Goal: Purchase product/service

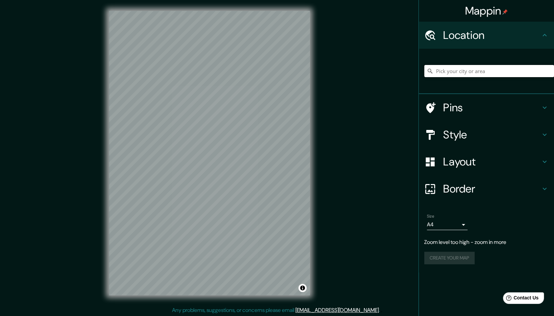
click at [446, 74] on input "Pick your city or area" at bounding box center [489, 71] width 130 height 12
type input "[GEOGRAPHIC_DATA], [GEOGRAPHIC_DATA], [PERSON_NAME][GEOGRAPHIC_DATA] 7910000, […"
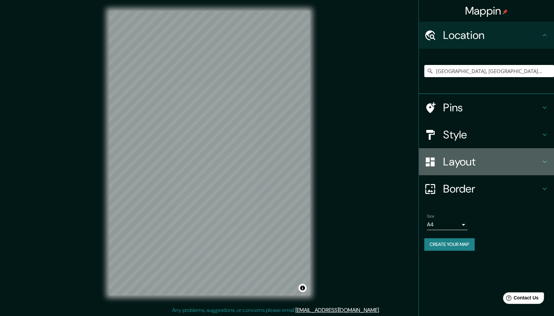
click at [518, 166] on h4 "Layout" at bounding box center [491, 162] width 97 height 14
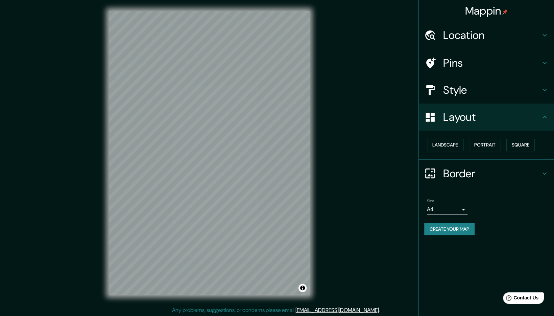
click at [504, 116] on h4 "Layout" at bounding box center [491, 117] width 97 height 14
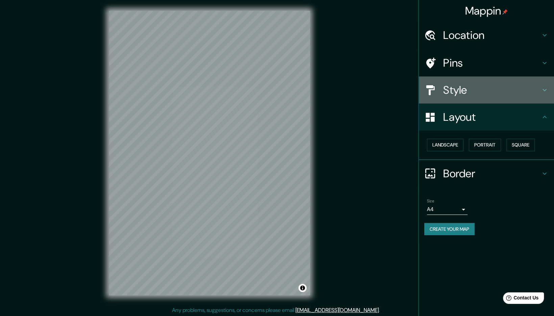
click at [522, 93] on h4 "Style" at bounding box center [491, 90] width 97 height 14
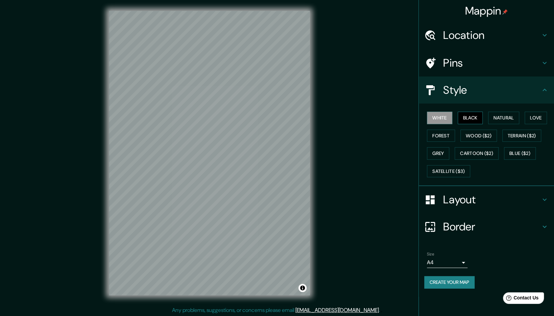
click at [477, 120] on button "Black" at bounding box center [470, 118] width 25 height 13
click at [497, 115] on button "Natural" at bounding box center [503, 118] width 31 height 13
click at [479, 114] on button "Black" at bounding box center [470, 118] width 25 height 13
click at [443, 133] on button "Forest" at bounding box center [441, 135] width 28 height 13
click at [538, 117] on button "Love" at bounding box center [536, 118] width 22 height 13
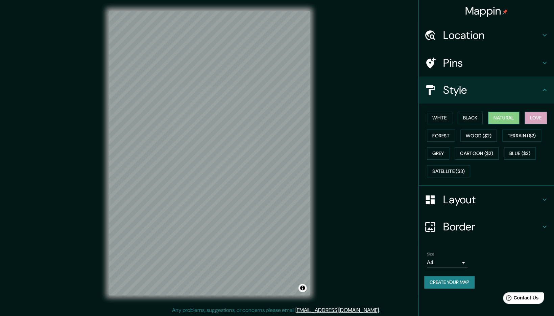
click at [515, 119] on button "Natural" at bounding box center [503, 118] width 31 height 13
click at [443, 153] on button "Grey" at bounding box center [438, 153] width 22 height 13
click at [519, 135] on button "Terrain ($2)" at bounding box center [521, 135] width 39 height 13
click at [454, 137] on button "Forest" at bounding box center [441, 135] width 28 height 13
click at [445, 117] on button "White" at bounding box center [439, 118] width 25 height 13
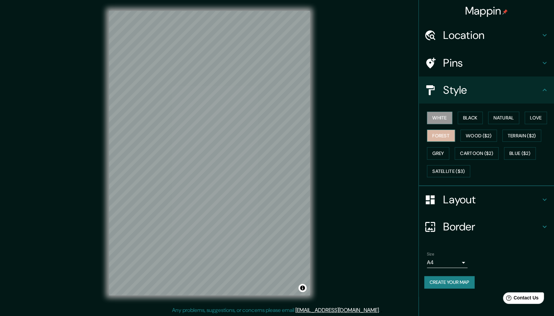
click at [444, 135] on button "Forest" at bounding box center [441, 135] width 28 height 13
click at [478, 117] on button "Black" at bounding box center [470, 118] width 25 height 13
click at [496, 117] on button "Natural" at bounding box center [503, 118] width 31 height 13
click at [448, 118] on button "White" at bounding box center [439, 118] width 25 height 13
click at [466, 120] on button "Black" at bounding box center [470, 118] width 25 height 13
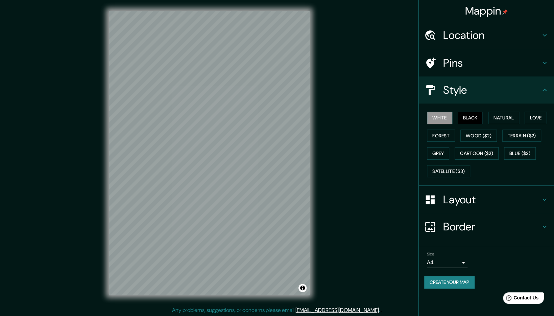
click at [441, 122] on button "White" at bounding box center [439, 118] width 25 height 13
click at [443, 131] on button "Forest" at bounding box center [441, 135] width 28 height 13
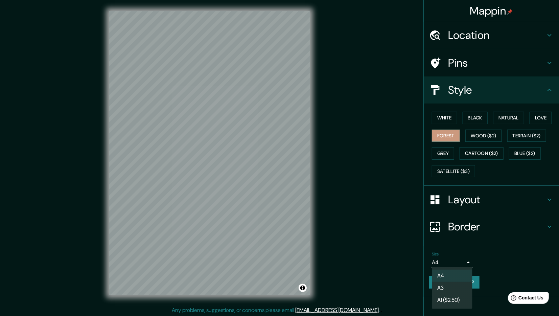
click at [450, 260] on body "Mappin Location [GEOGRAPHIC_DATA], [GEOGRAPHIC_DATA], [PERSON_NAME][GEOGRAPHIC_…" at bounding box center [279, 158] width 559 height 316
click at [445, 284] on li "A3" at bounding box center [452, 288] width 41 height 12
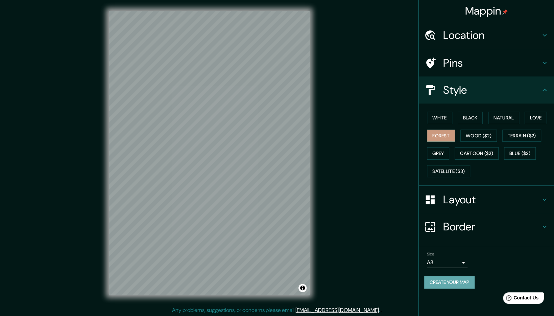
click at [451, 282] on button "Create your map" at bounding box center [449, 282] width 50 height 13
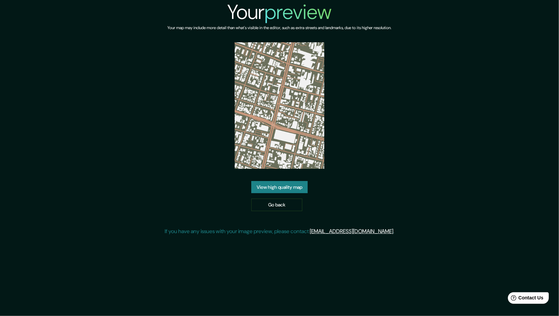
click at [271, 182] on link "View high quality map" at bounding box center [279, 187] width 56 height 13
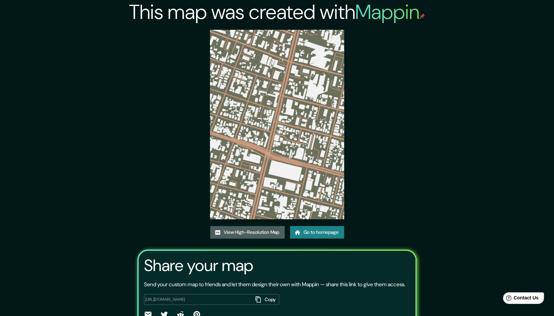
click at [257, 230] on link "View High-Resolution Map" at bounding box center [247, 232] width 74 height 13
